Goal: Task Accomplishment & Management: Complete application form

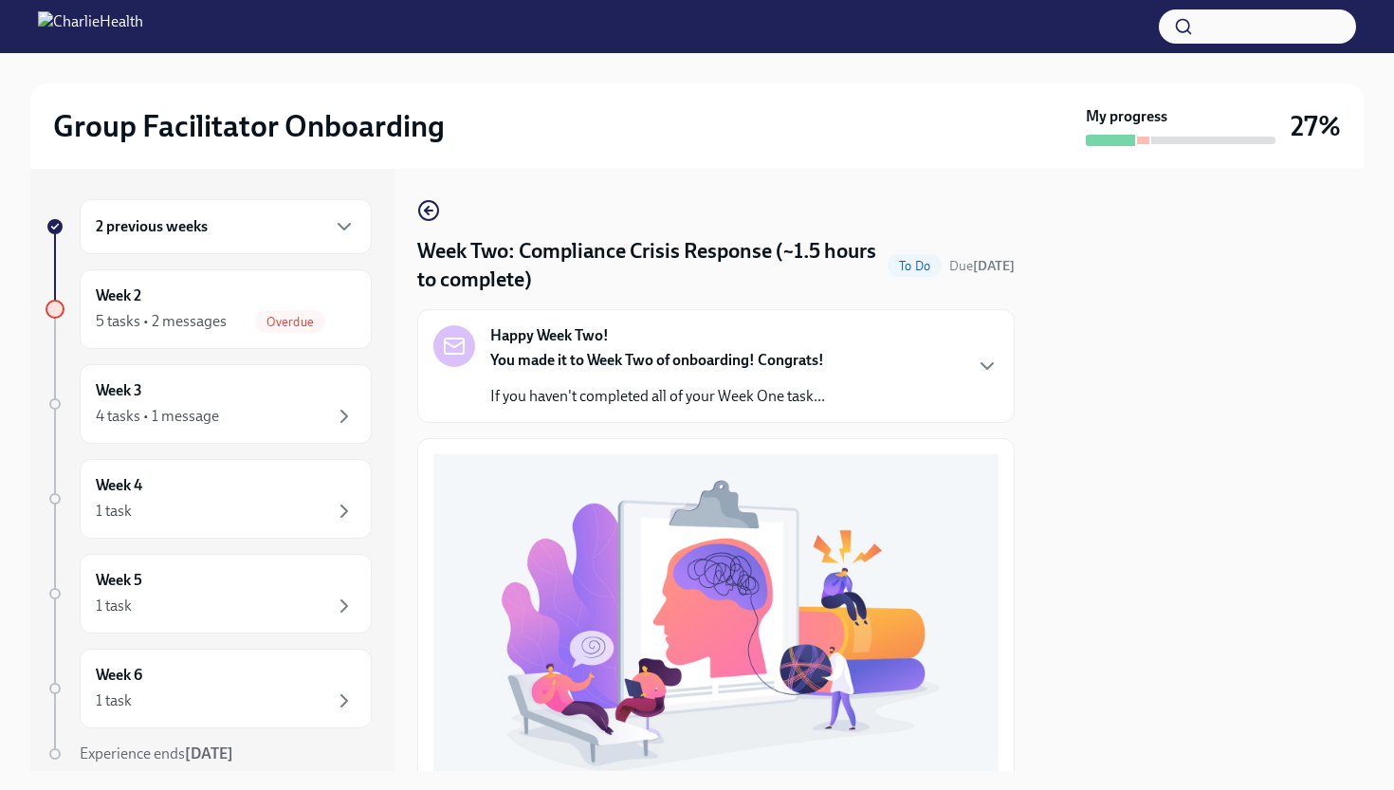
scroll to position [585, 0]
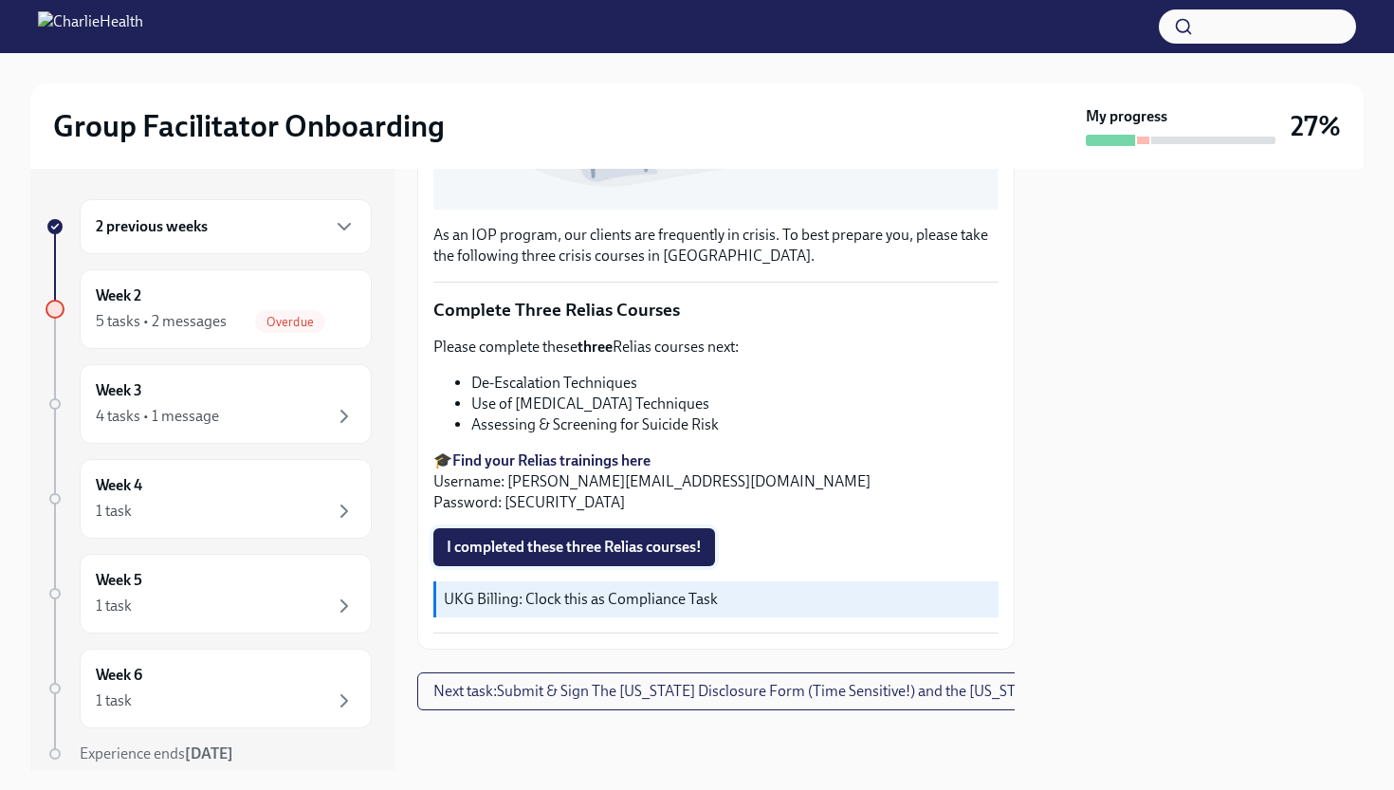
click at [605, 555] on span "I completed these three Relias courses!" at bounding box center [574, 547] width 255 height 19
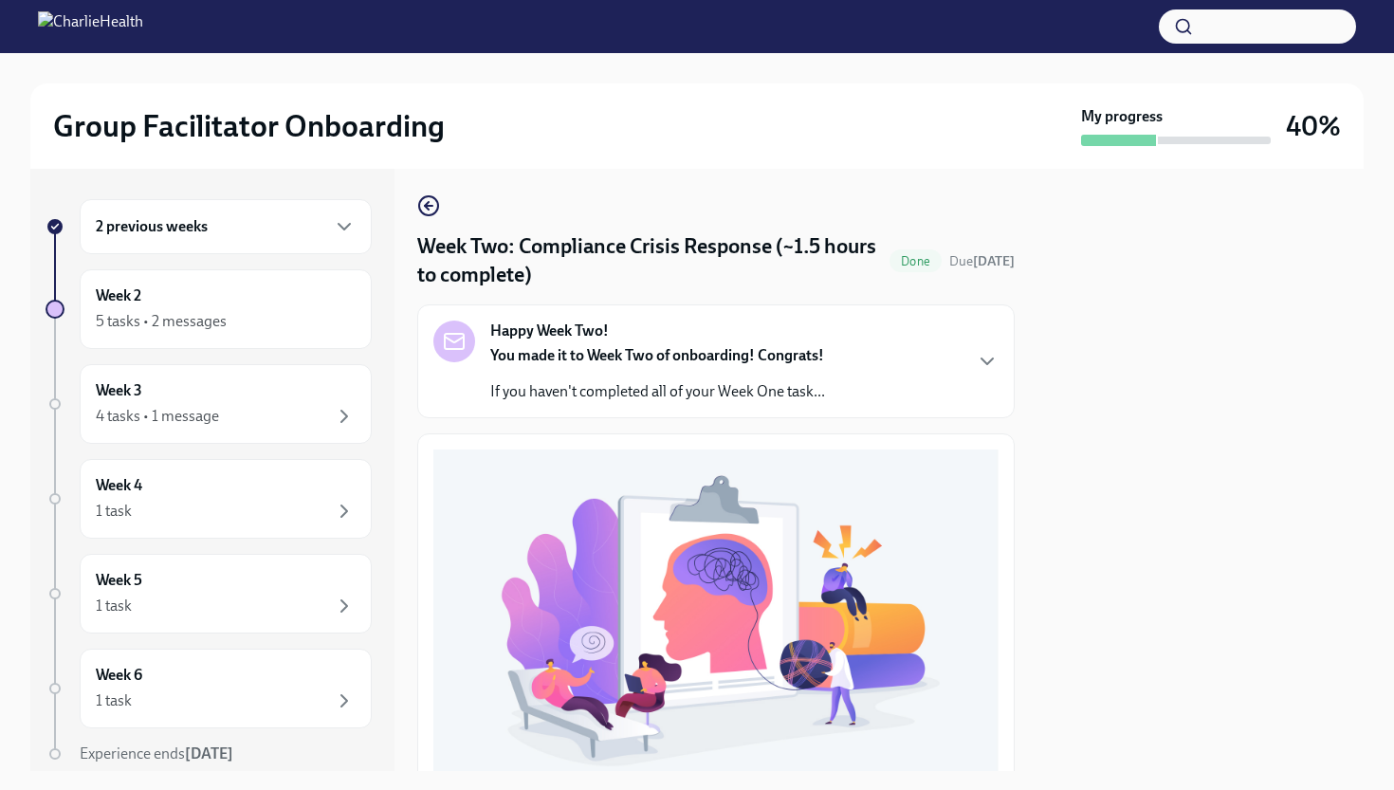
scroll to position [0, 0]
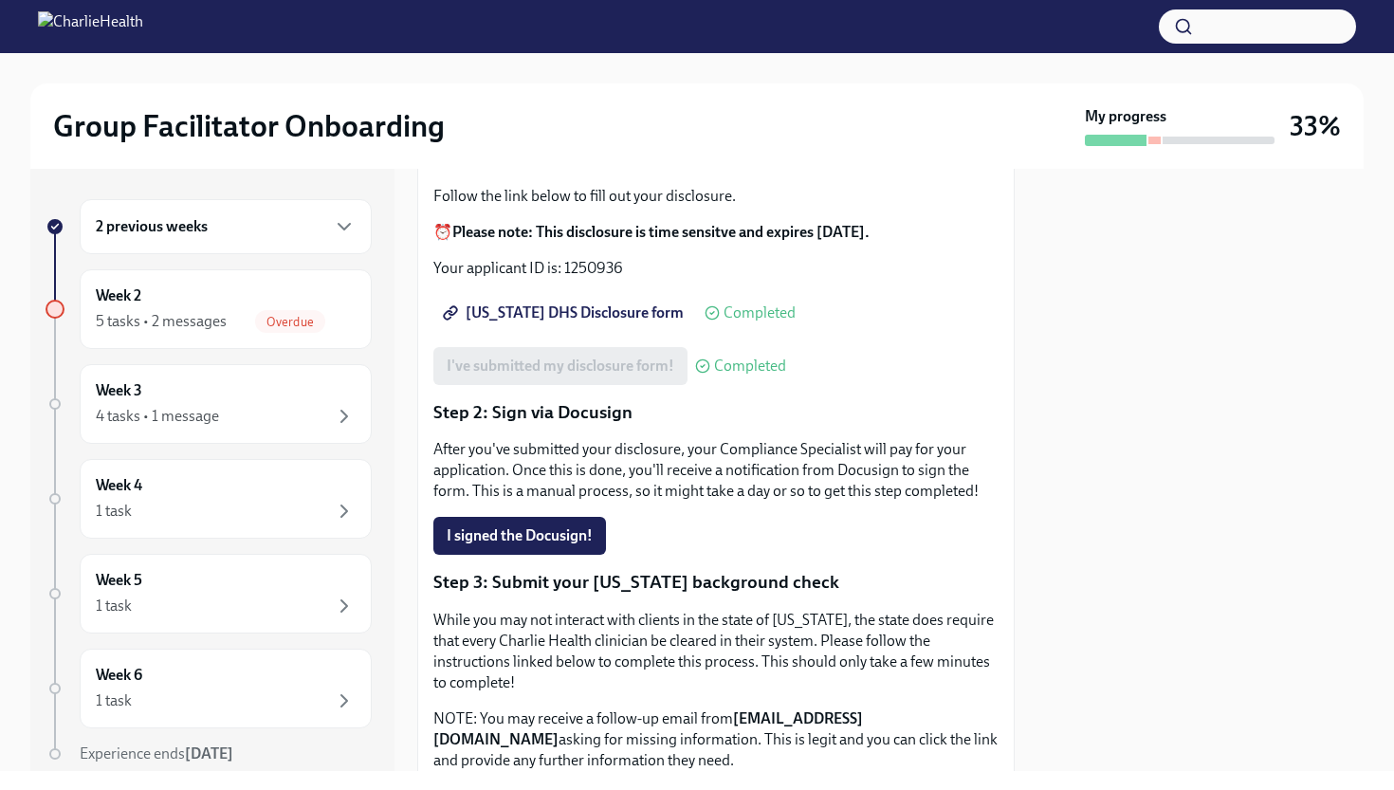
scroll to position [238, 0]
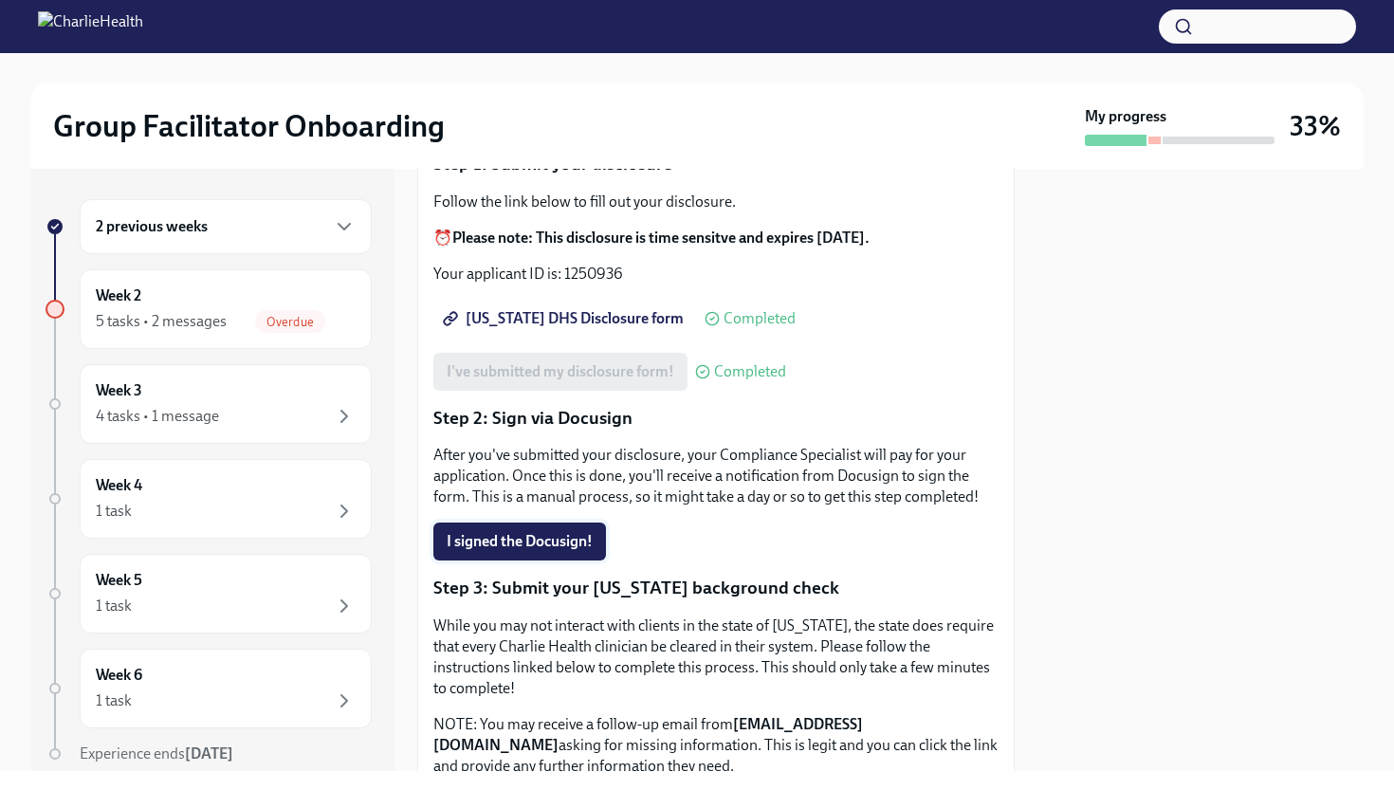
click at [553, 532] on span "I signed the Docusign!" at bounding box center [520, 541] width 146 height 19
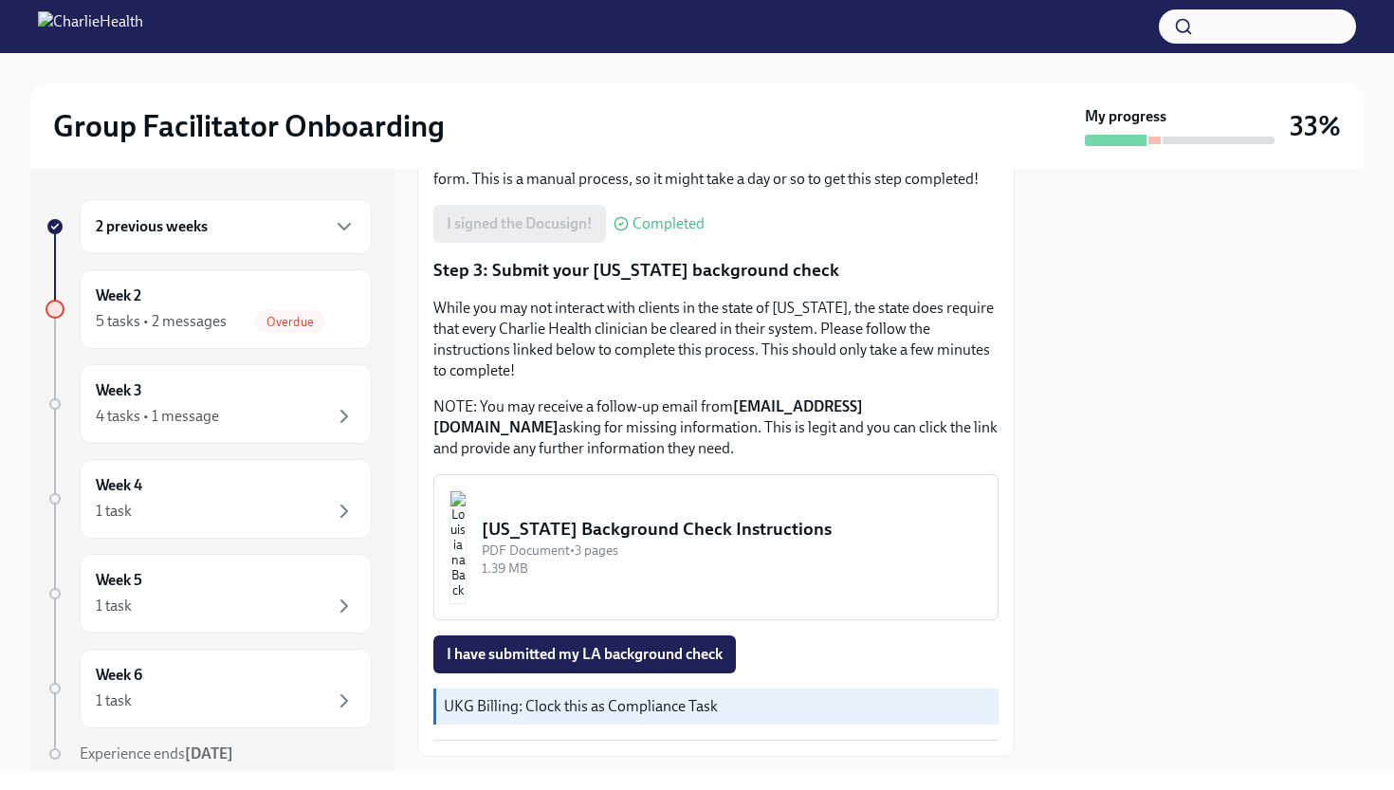
scroll to position [574, 0]
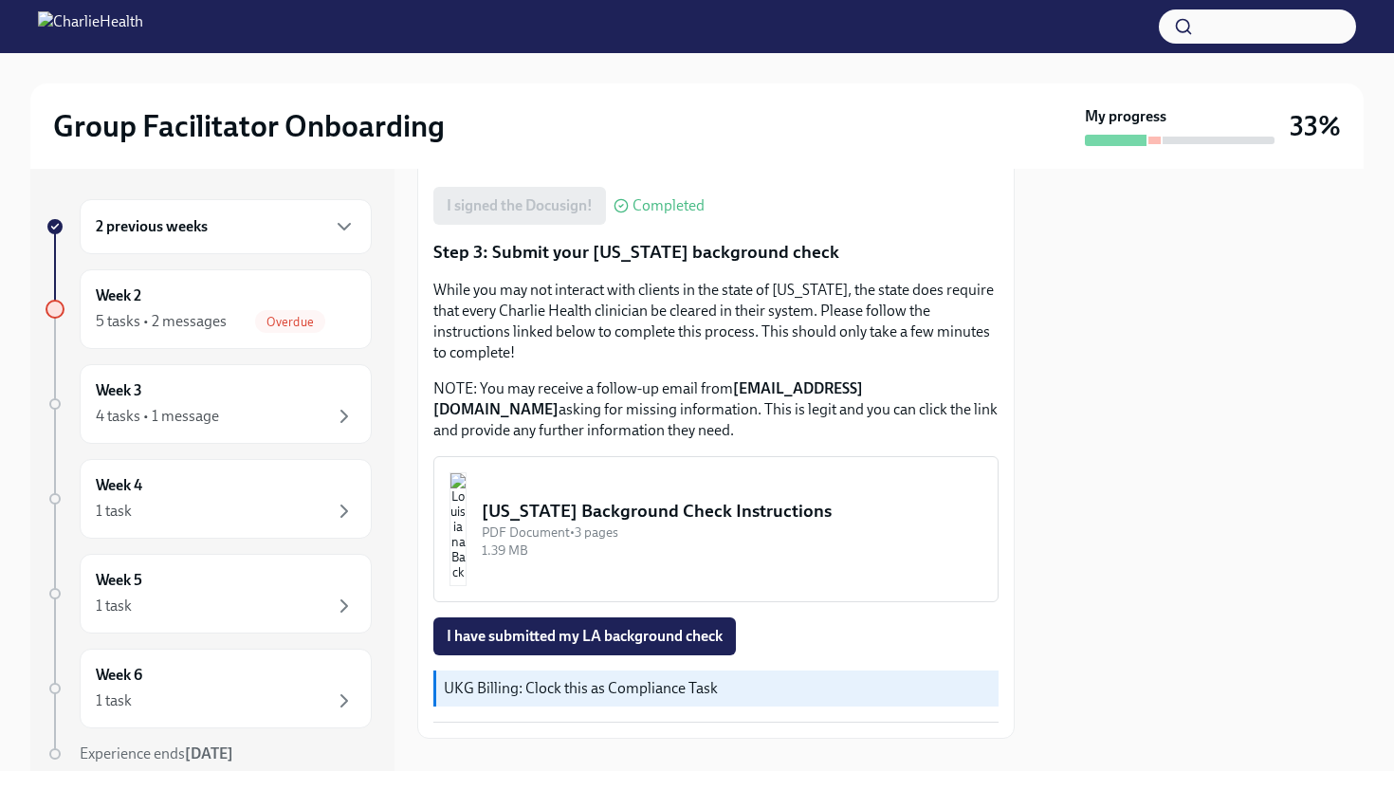
click at [685, 499] on div "Louisiana Background Check Instructions" at bounding box center [732, 511] width 501 height 25
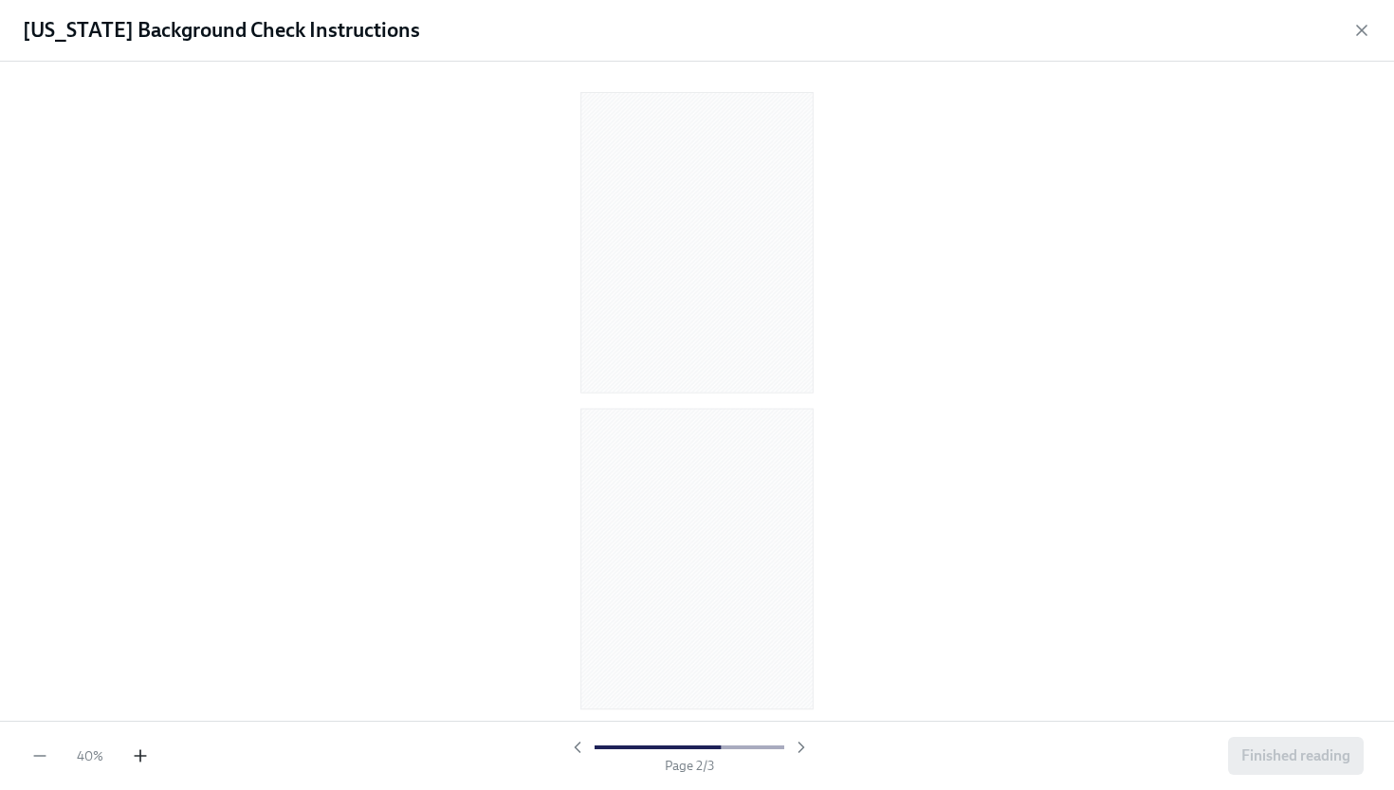
click at [142, 760] on icon "button" at bounding box center [140, 755] width 19 height 19
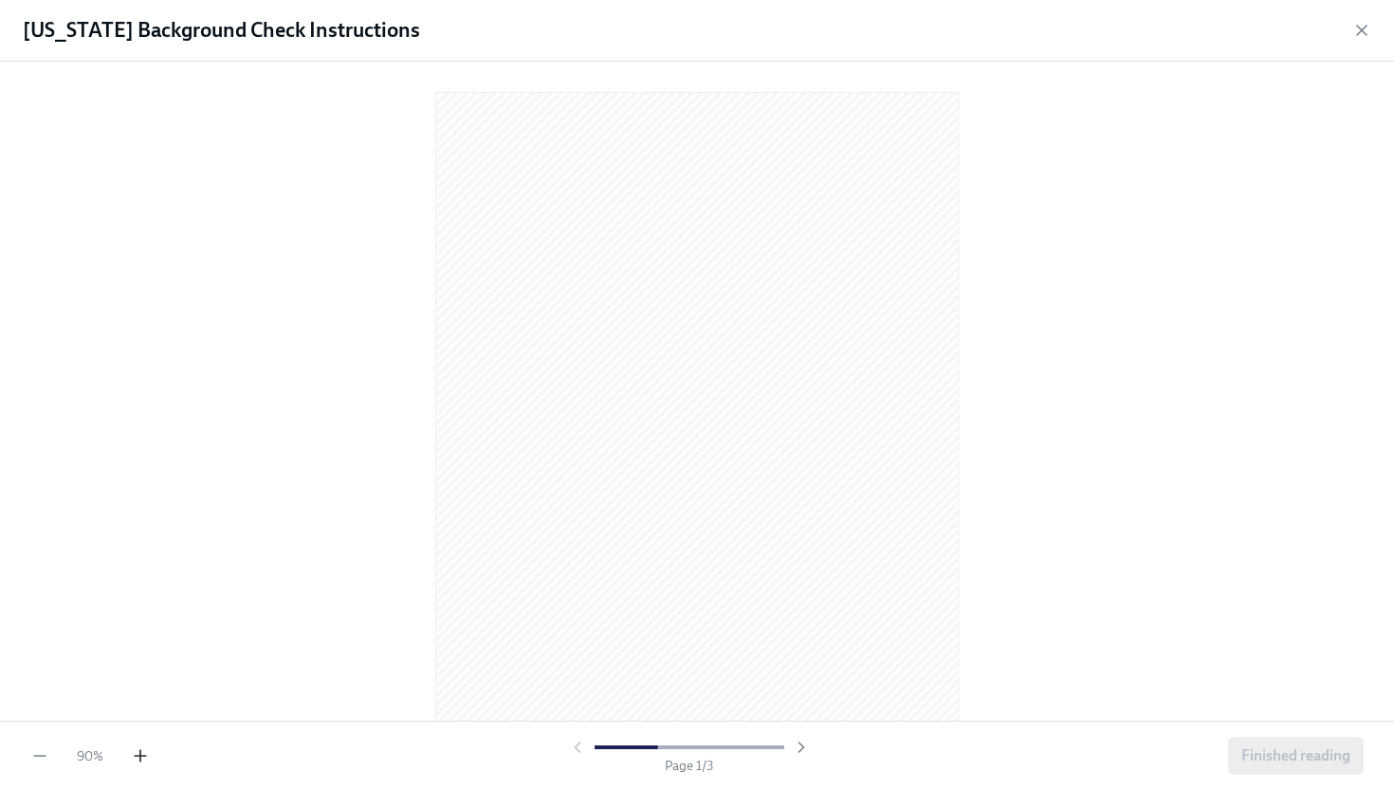
click at [142, 760] on icon "button" at bounding box center [140, 755] width 19 height 19
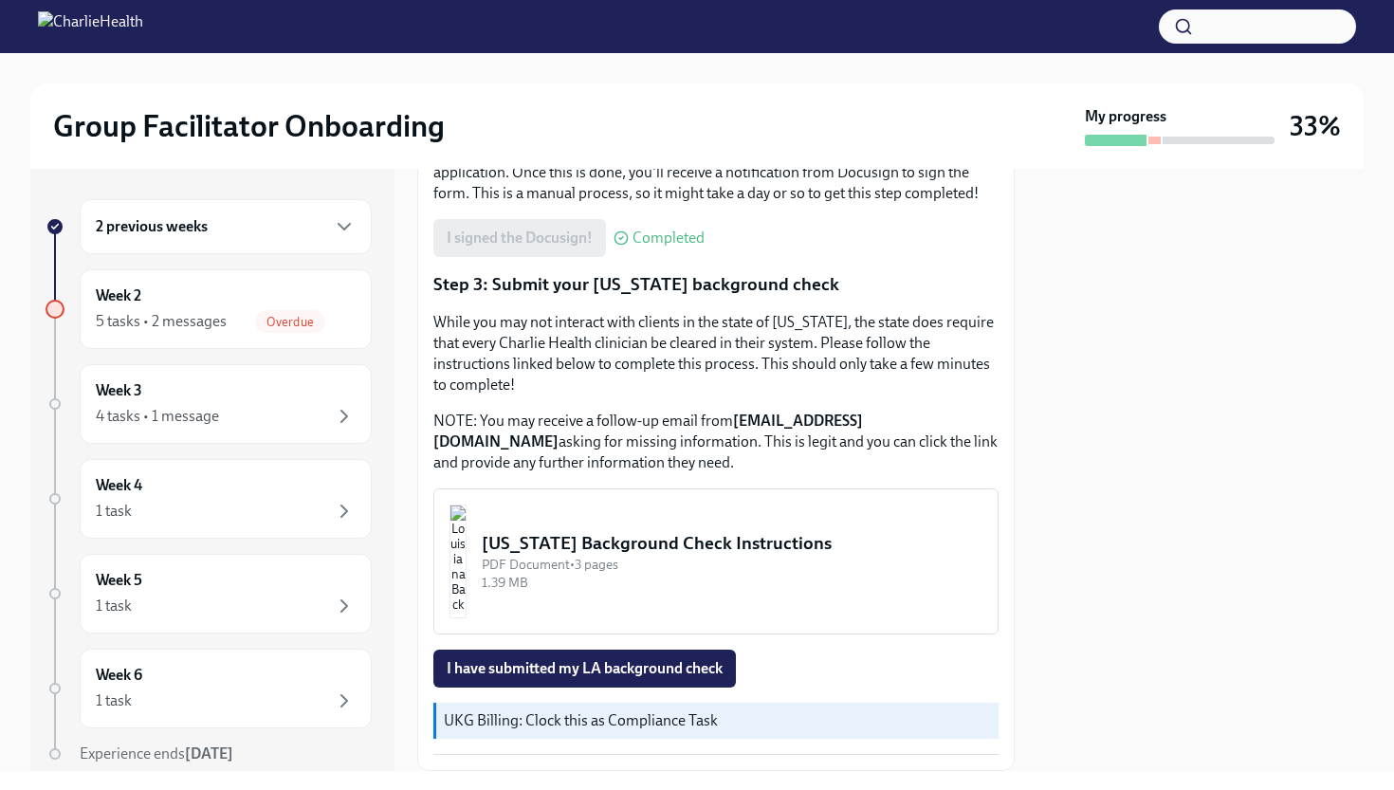
scroll to position [574, 0]
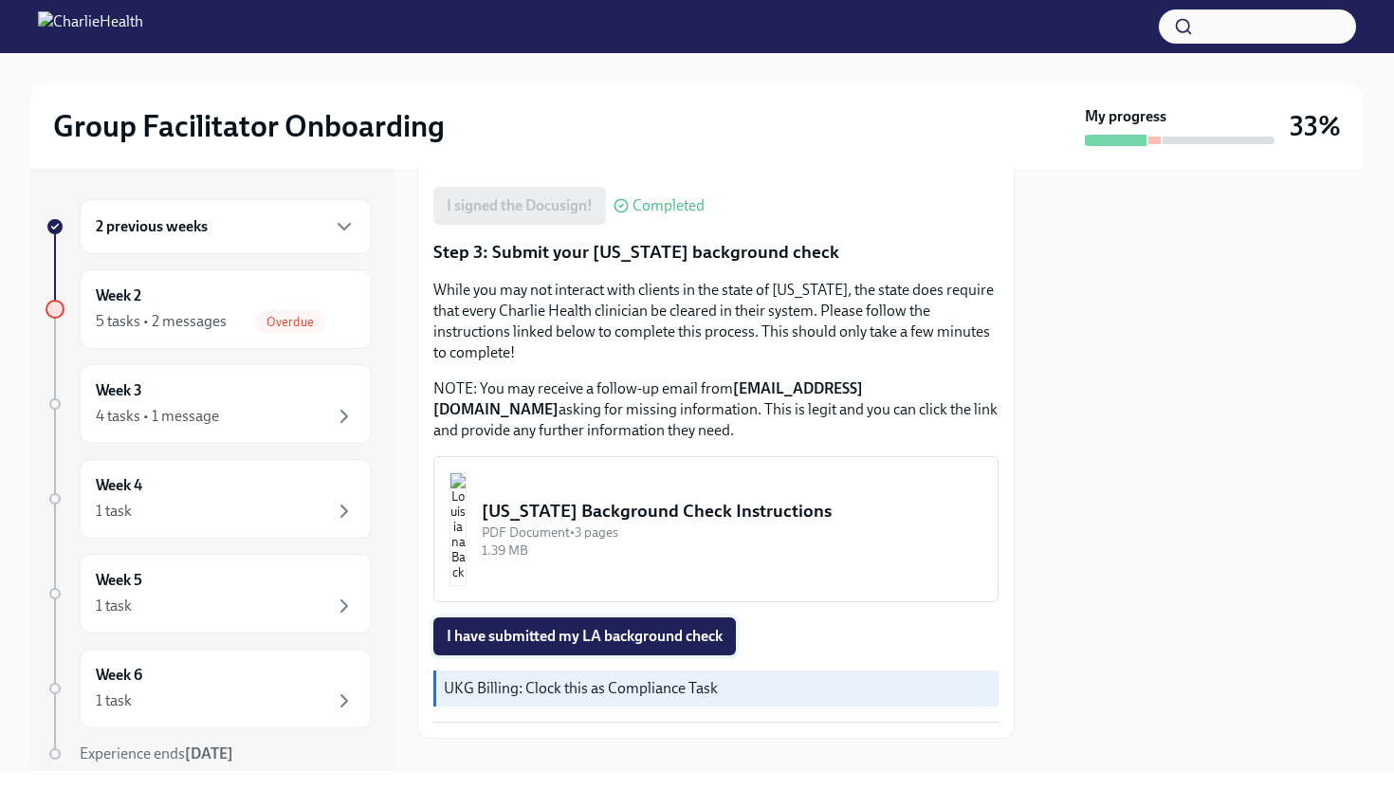
click at [652, 627] on span "I have submitted my LA background check" at bounding box center [585, 636] width 276 height 19
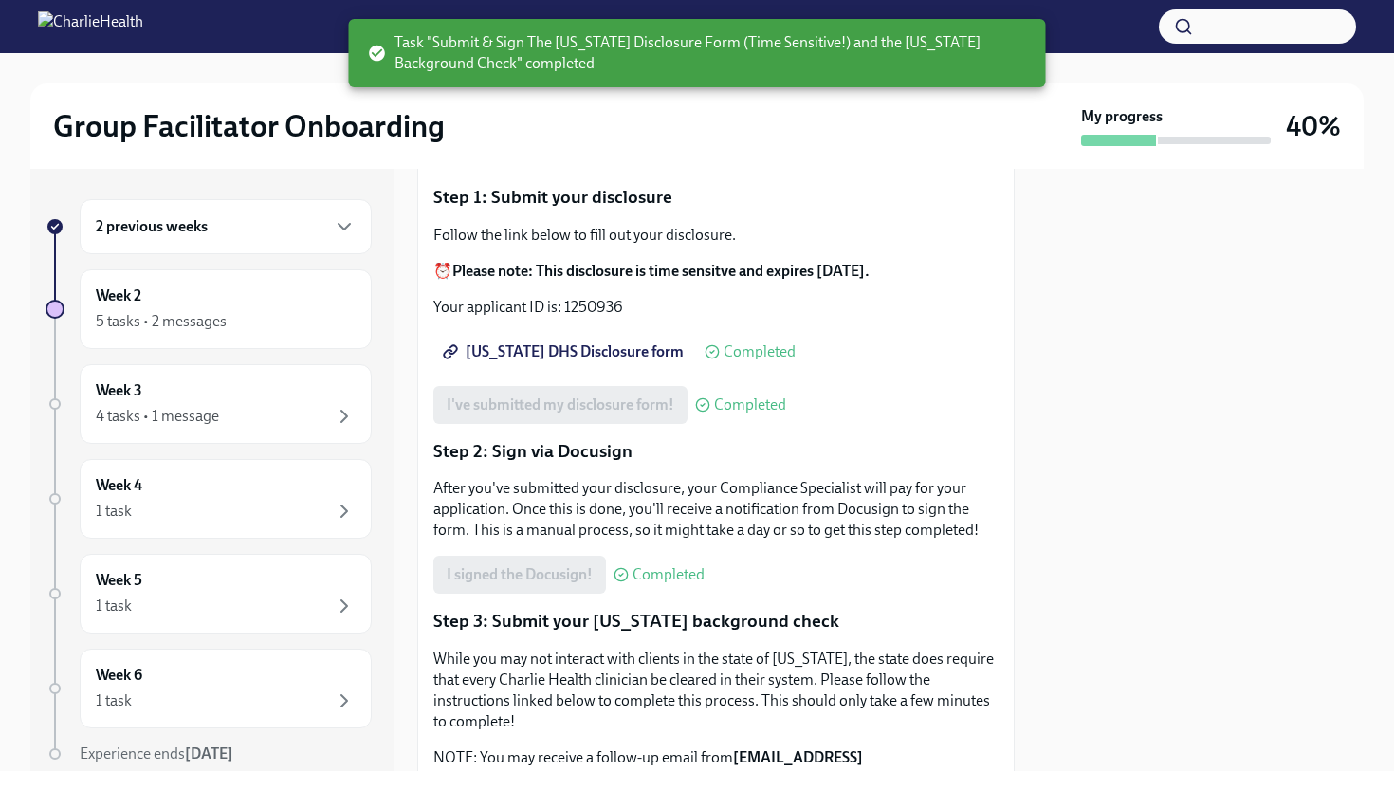
scroll to position [0, 0]
